Goal: Task Accomplishment & Management: Use online tool/utility

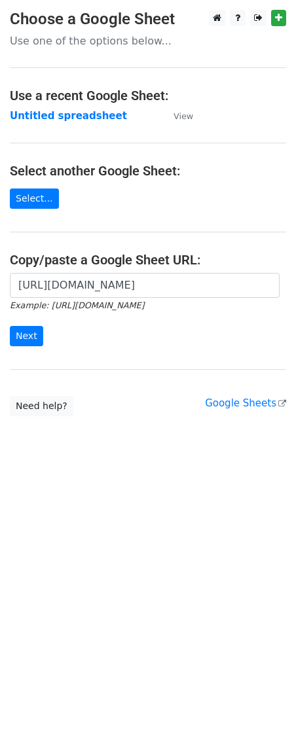
scroll to position [0, 293]
type input "https://docs.google.com/spreadsheets/d/1hvnLQZNEvgxD5RZBBROWNGPaixGZGY01DnFvzQz…"
click at [31, 345] on input "Next" at bounding box center [26, 336] width 33 height 20
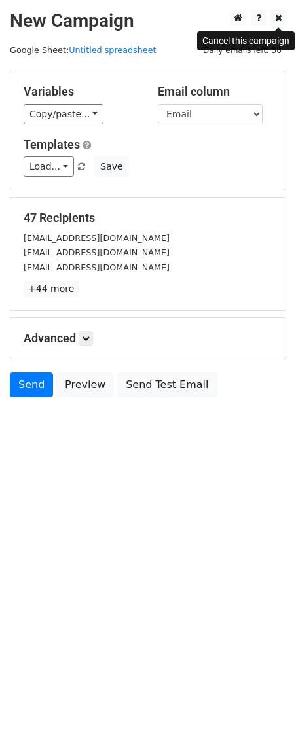
drag, startPoint x: 282, startPoint y: 18, endPoint x: 231, endPoint y: 118, distance: 111.6
click at [282, 18] on icon at bounding box center [278, 17] width 7 height 9
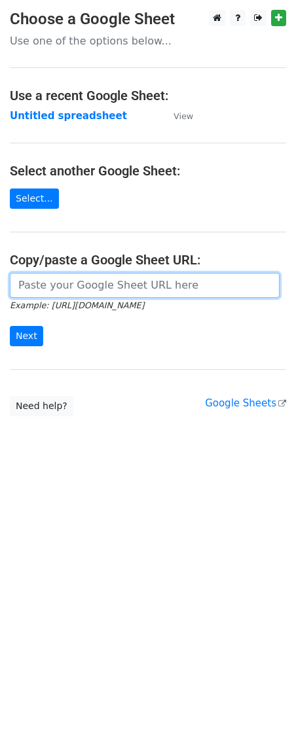
click at [58, 286] on input "url" at bounding box center [145, 285] width 270 height 25
paste input "https://docs.google.com/spreadsheets/d/1hvnLQZNEvgxD5RZBBROWNGPaixGZGY01DnFvzQz…"
type input "https://docs.google.com/spreadsheets/d/1hvnLQZNEvgxD5RZBBROWNGPaixGZGY01DnFvzQz…"
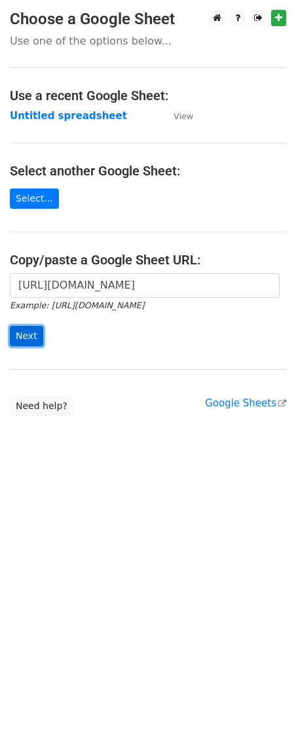
scroll to position [0, 0]
click at [27, 342] on input "Next" at bounding box center [26, 336] width 33 height 20
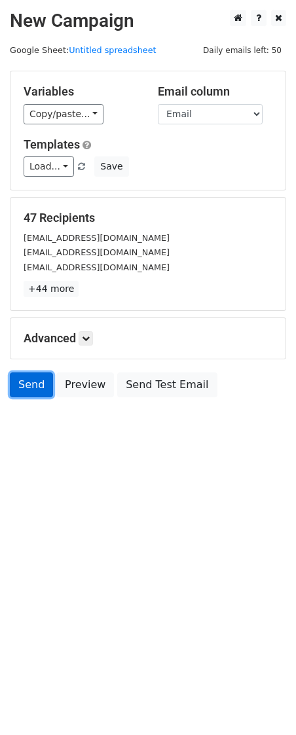
click at [24, 385] on link "Send" at bounding box center [31, 385] width 43 height 25
